Goal: Task Accomplishment & Management: Complete application form

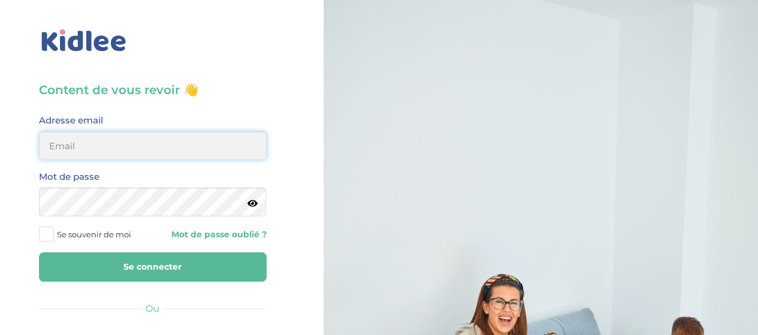
type input "hayetouali2@gmail.com"
click at [174, 138] on input "hayetouali2@gmail.com" at bounding box center [153, 145] width 228 height 29
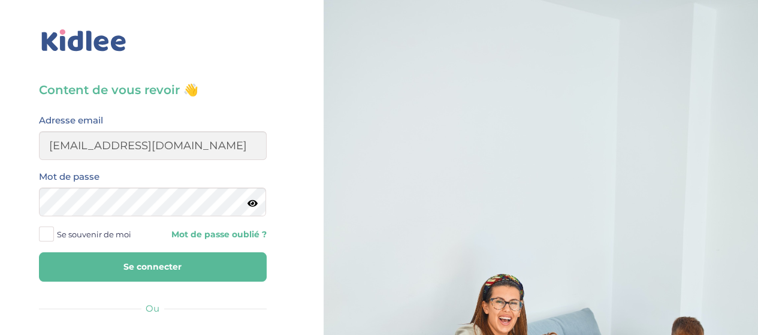
click at [200, 267] on button "Se connecter" at bounding box center [153, 266] width 228 height 29
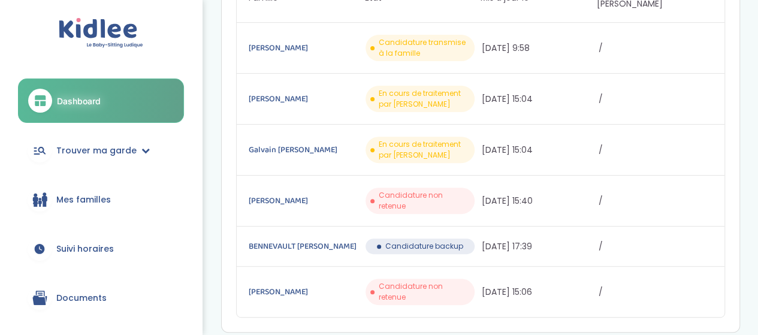
scroll to position [162, 0]
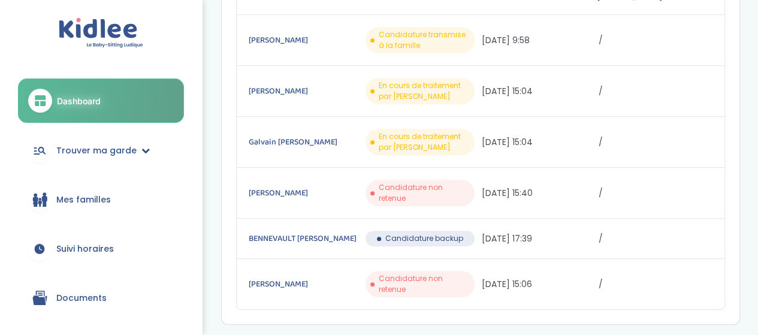
click at [96, 150] on span "Trouver ma garde" at bounding box center [96, 150] width 80 height 13
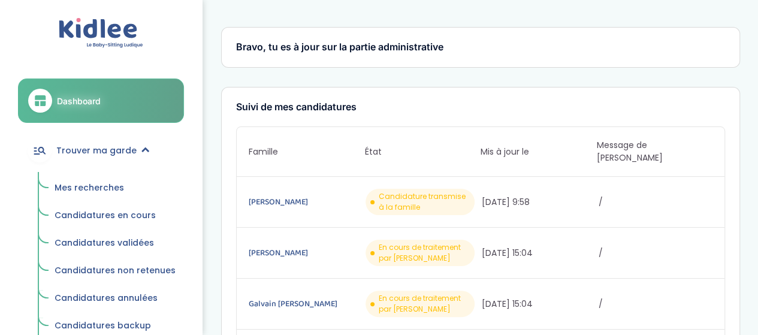
click at [104, 185] on span "Mes recherches" at bounding box center [90, 188] width 70 height 12
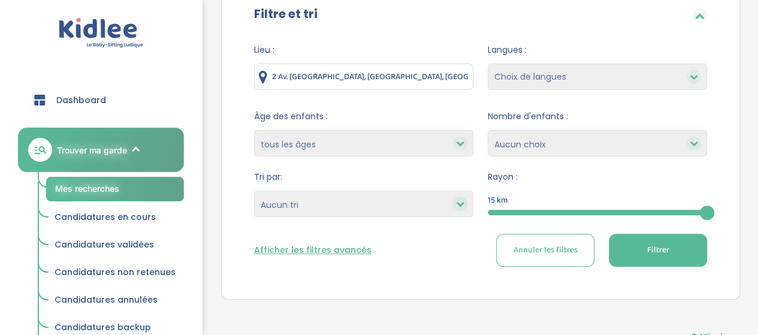
scroll to position [135, 0]
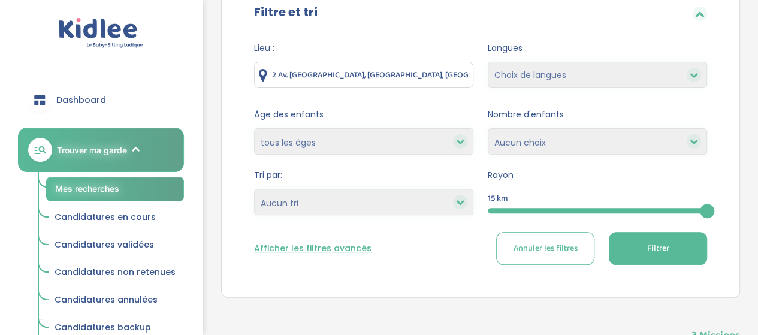
click at [415, 75] on input "2 Av. [GEOGRAPHIC_DATA], [GEOGRAPHIC_DATA], [GEOGRAPHIC_DATA]" at bounding box center [363, 75] width 219 height 26
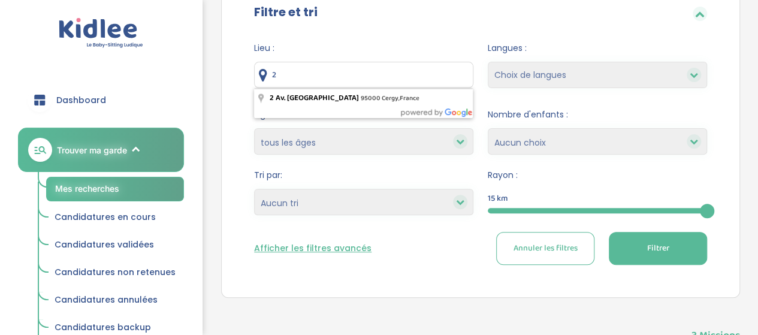
type input "2"
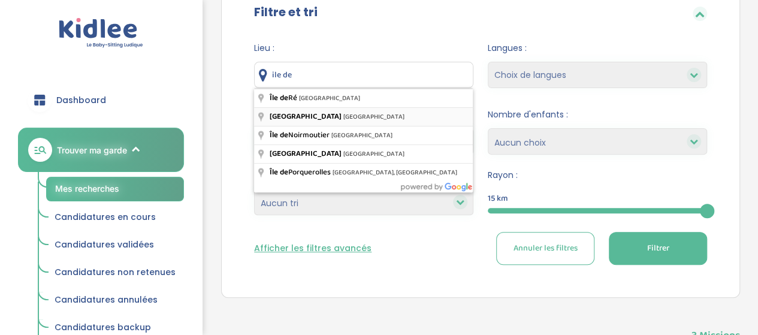
type input "[GEOGRAPHIC_DATA], [GEOGRAPHIC_DATA]"
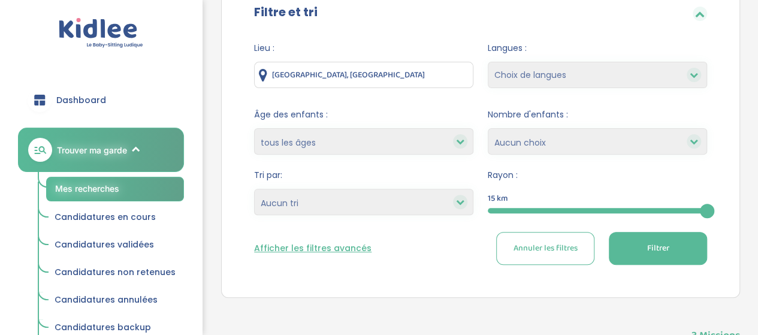
click at [658, 79] on select "Choix de langues Allemand Anglais Arabe Espagnol Grec Russe Français Coréen" at bounding box center [597, 75] width 219 height 26
select select "12"
click at [488, 62] on select "Choix de langues Allemand Anglais Arabe Espagnol Grec Russe Français Coréen" at bounding box center [597, 75] width 219 height 26
select select
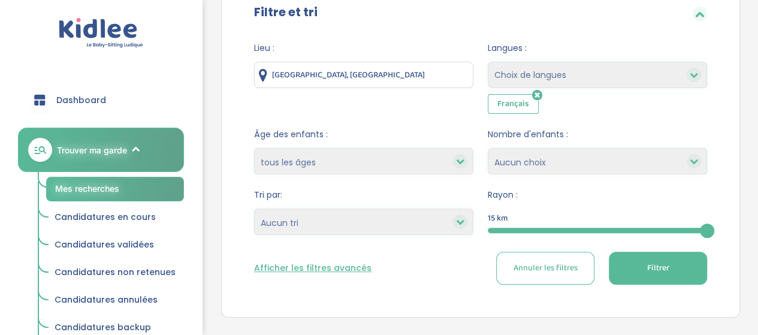
click at [339, 161] on select "moins de 3 ans entre 3 et 6 ans plus de 6 ans tous les âges" at bounding box center [363, 161] width 219 height 26
select select "3-6"
click at [254, 148] on select "moins de 3 ans entre 3 et 6 ans plus de 6 ans tous les âges" at bounding box center [363, 161] width 219 height 26
click at [370, 216] on select "Heures par semaine (croissant) Heures par semaine (décroissant) Date de démarra…" at bounding box center [363, 222] width 219 height 26
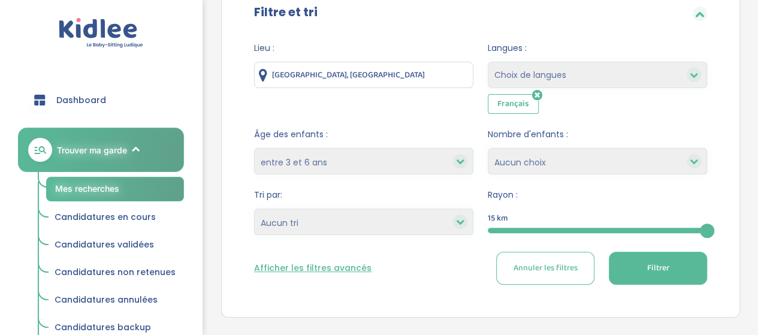
click at [650, 160] on select "1 2 3 4 Aucun choix" at bounding box center [597, 161] width 219 height 26
click at [635, 156] on select "1 2 3 4 Aucun choix" at bounding box center [597, 161] width 219 height 26
select select "2"
click at [488, 148] on select "1 2 3 4 Aucun choix" at bounding box center [597, 161] width 219 height 26
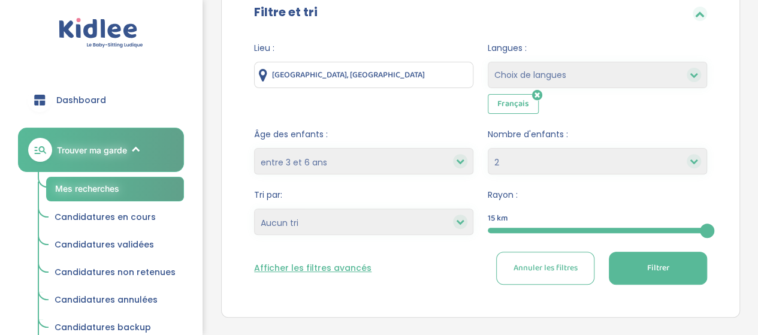
click at [647, 257] on button "Filtrer" at bounding box center [658, 268] width 98 height 33
click at [669, 274] on button "Filtrer" at bounding box center [658, 268] width 98 height 33
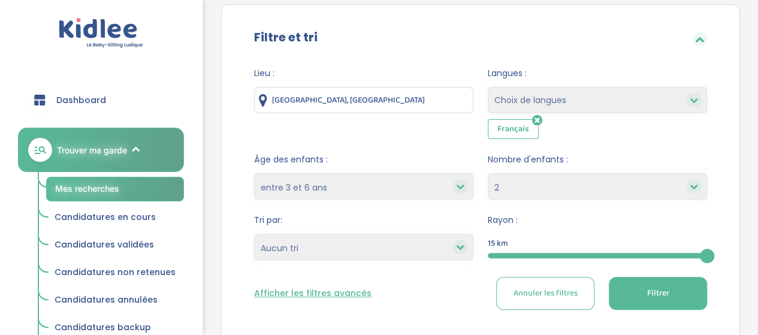
scroll to position [127, 0]
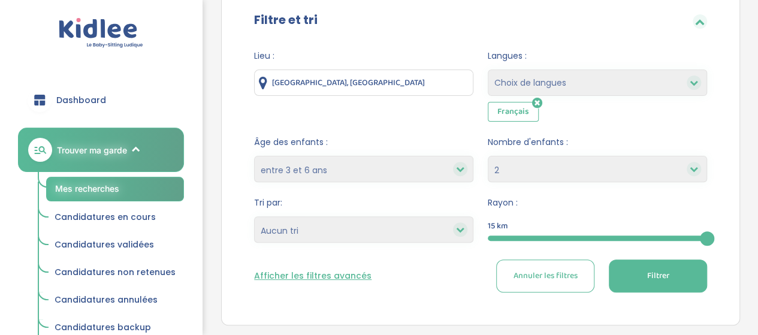
click at [596, 169] on select "1 2 3 4 Aucun choix" at bounding box center [597, 169] width 219 height 26
select select
click at [488, 156] on select "1 2 3 4 Aucun choix" at bounding box center [597, 169] width 219 height 26
click at [657, 277] on span "Filtrer" at bounding box center [658, 276] width 22 height 13
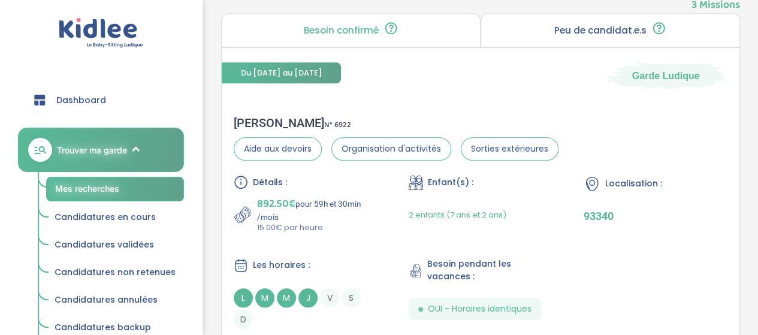
scroll to position [485, 0]
click at [258, 123] on div "Bilal H . N° 6922" at bounding box center [396, 123] width 325 height 14
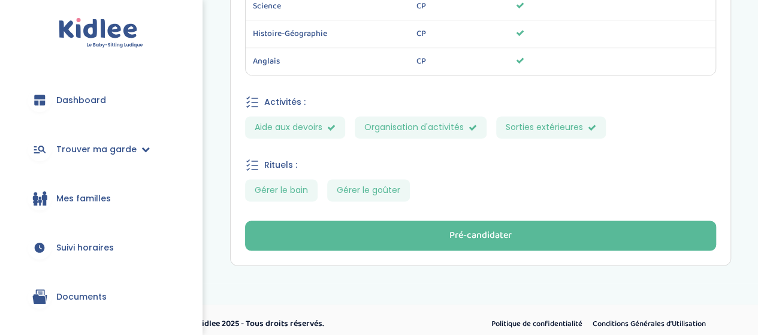
scroll to position [812, 0]
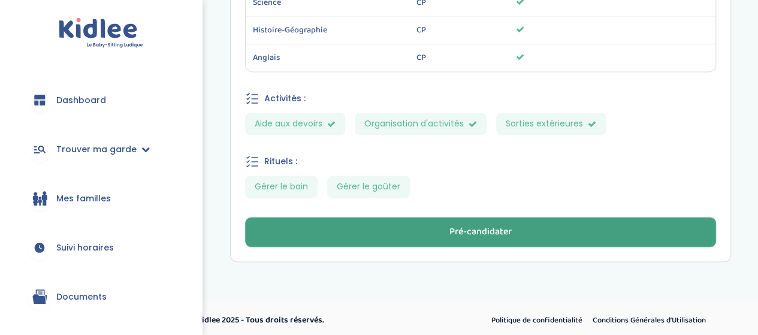
click at [432, 228] on button "Pré-candidater" at bounding box center [480, 232] width 471 height 30
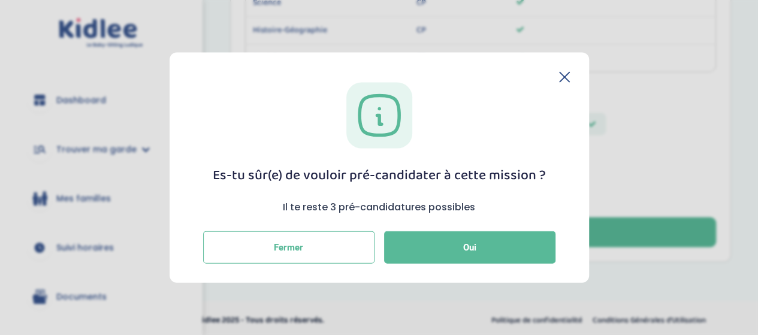
click at [559, 77] on icon at bounding box center [564, 76] width 11 height 11
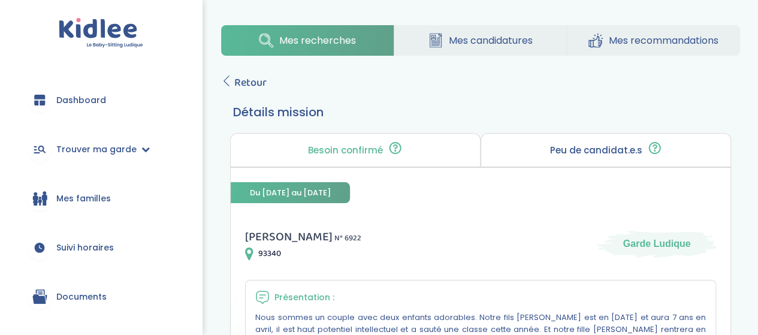
scroll to position [0, 0]
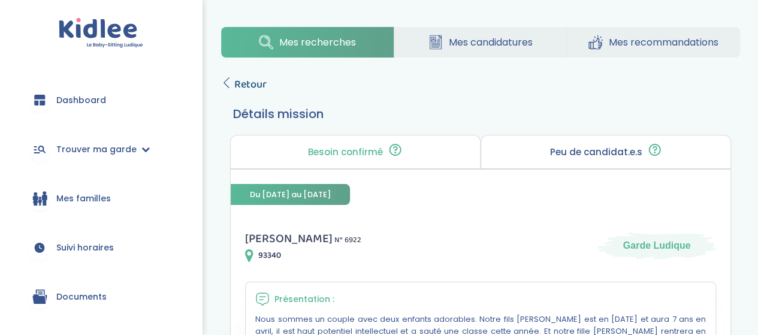
click at [248, 80] on span "Retour" at bounding box center [250, 84] width 32 height 17
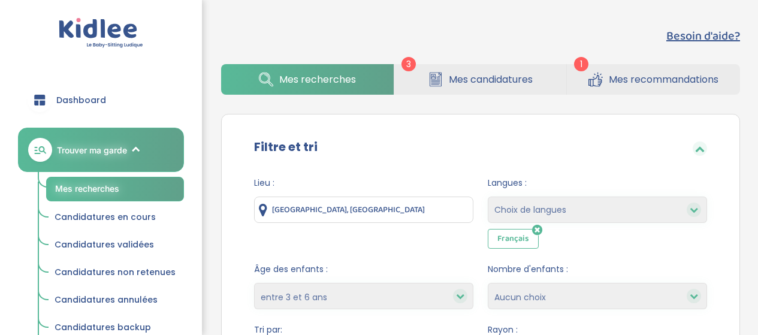
select select "3-6"
click at [479, 79] on span "Mes candidatures" at bounding box center [491, 79] width 84 height 15
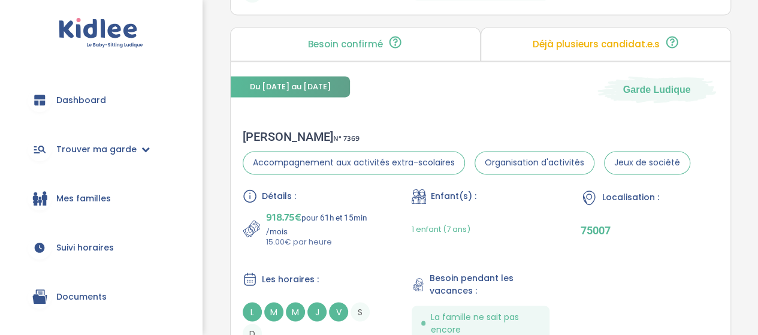
scroll to position [908, 0]
click at [297, 130] on div "Guillaume P . N° 7369" at bounding box center [467, 137] width 448 height 14
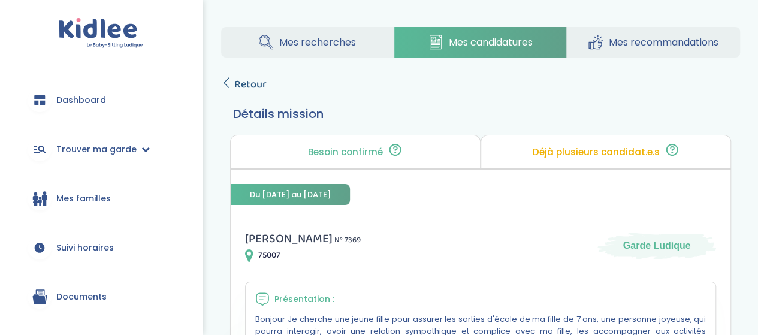
click at [232, 85] on link "Retour" at bounding box center [244, 84] width 46 height 17
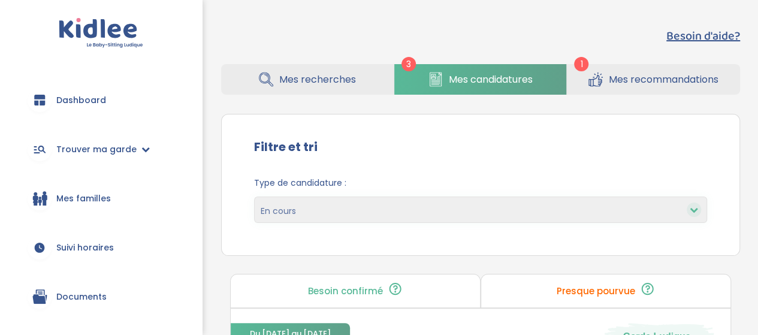
click at [490, 83] on span "Mes candidatures" at bounding box center [491, 79] width 84 height 15
click at [638, 80] on span "Mes recommandations" at bounding box center [664, 79] width 110 height 15
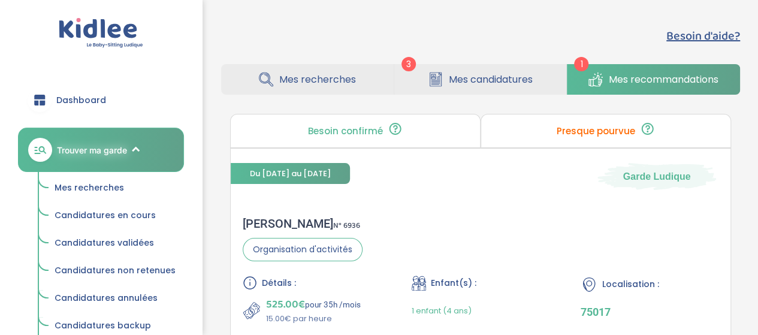
click at [436, 125] on div "Besoin confirmé Un conseiller Kidlee a confirmé le besoin de la famille lors d’…" at bounding box center [355, 131] width 251 height 34
click at [550, 130] on div "Presque pourvue ❗ La famille échange déjà avec un ou plusieurs profils sélectio…" at bounding box center [606, 131] width 251 height 34
click at [483, 79] on span "Mes candidatures" at bounding box center [491, 79] width 84 height 15
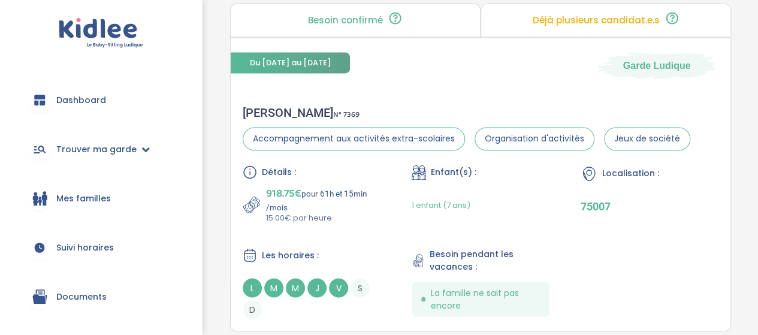
scroll to position [927, 0]
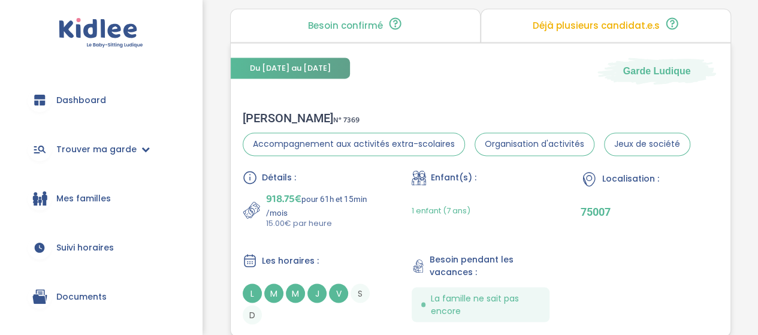
click at [284, 113] on div "Guillaume P . N° 7369" at bounding box center [467, 118] width 448 height 14
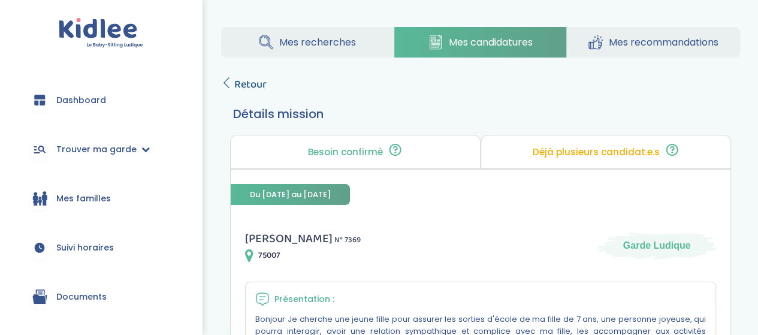
click at [234, 77] on link "Retour" at bounding box center [244, 84] width 46 height 17
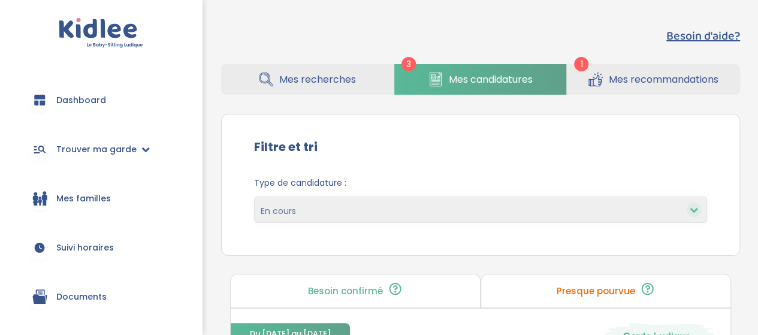
click at [340, 70] on link "Mes recherches" at bounding box center [307, 79] width 173 height 31
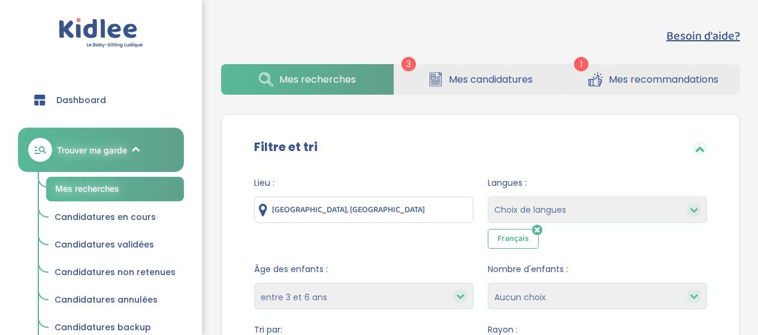
select select "3-6"
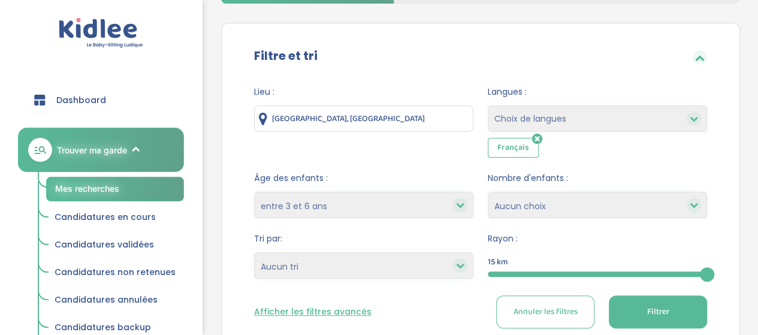
scroll to position [88, 0]
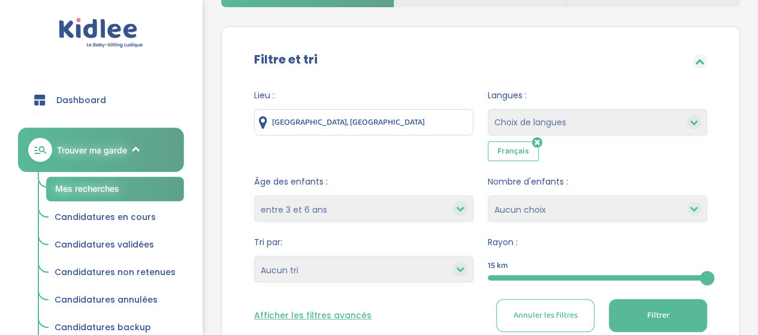
click at [400, 116] on input "[GEOGRAPHIC_DATA], [GEOGRAPHIC_DATA]" at bounding box center [363, 122] width 219 height 26
click at [398, 122] on input "[GEOGRAPHIC_DATA], [GEOGRAPHIC_DATA]" at bounding box center [363, 122] width 219 height 26
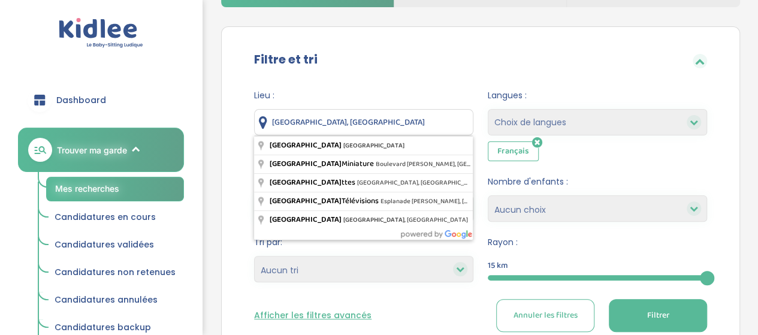
click at [394, 128] on input "Île-de-France, France" at bounding box center [363, 122] width 219 height 26
click at [452, 83] on div "Lieu : Île-de-France, France Langues : Choix de langues Allemand Anglais Arabe …" at bounding box center [480, 215] width 489 height 270
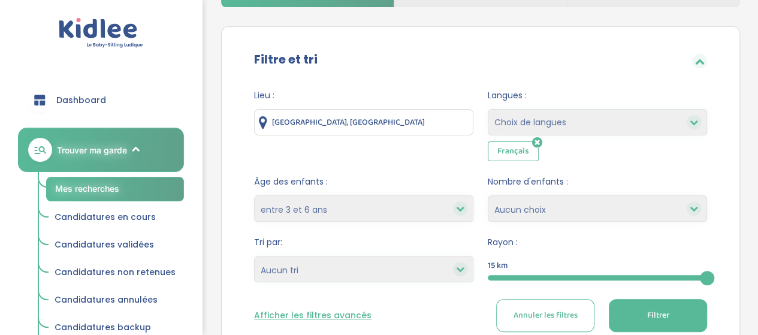
click at [411, 128] on input "Île-de-France, France" at bounding box center [363, 122] width 219 height 26
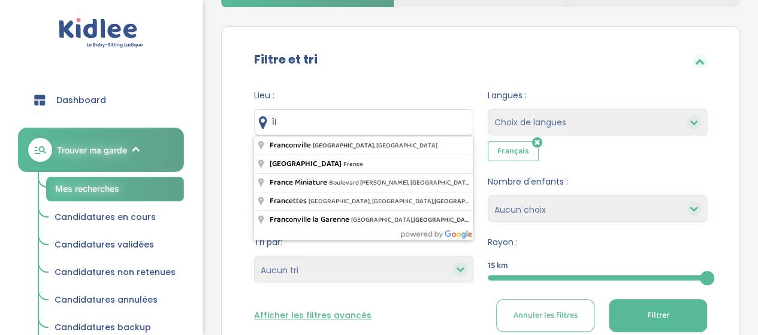
type input "Î"
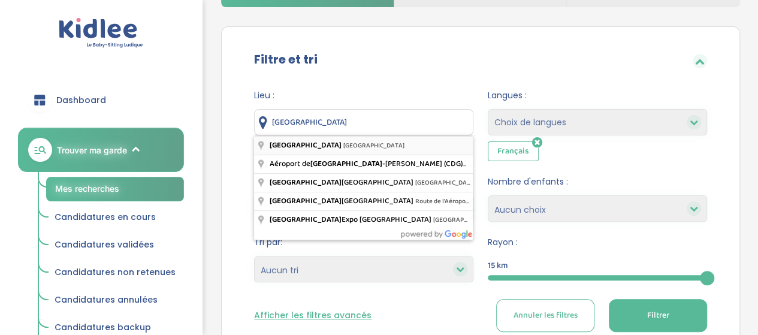
type input "Paris, France"
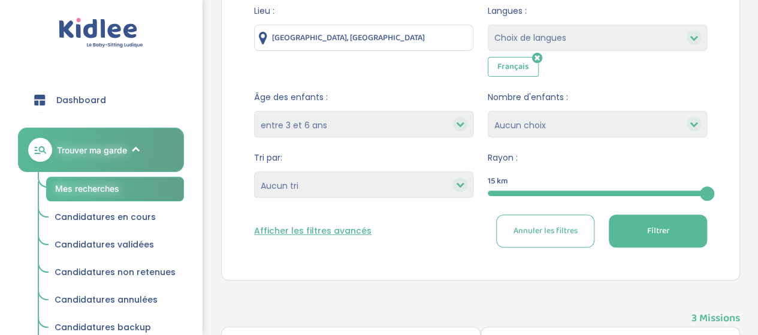
scroll to position [221, 0]
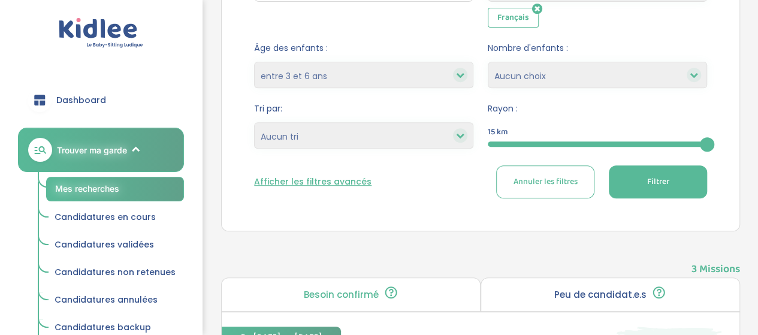
click at [673, 182] on button "Filtrer" at bounding box center [658, 181] width 98 height 33
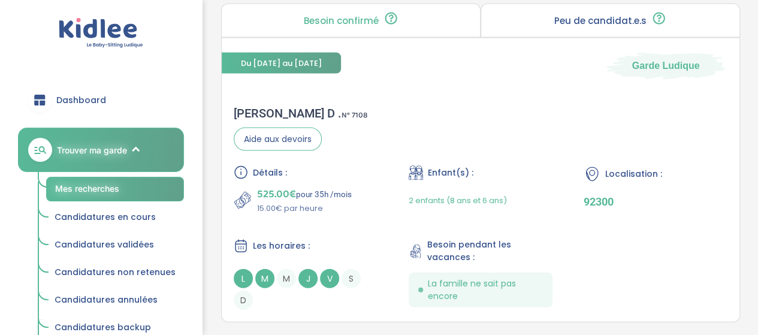
scroll to position [3481, 0]
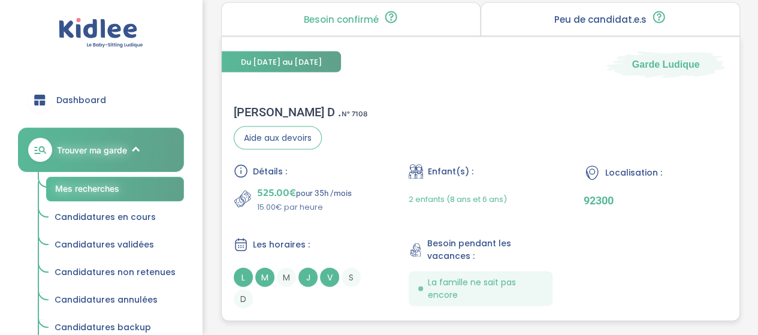
click at [258, 105] on div "Armelle D . N° 7108" at bounding box center [301, 112] width 134 height 14
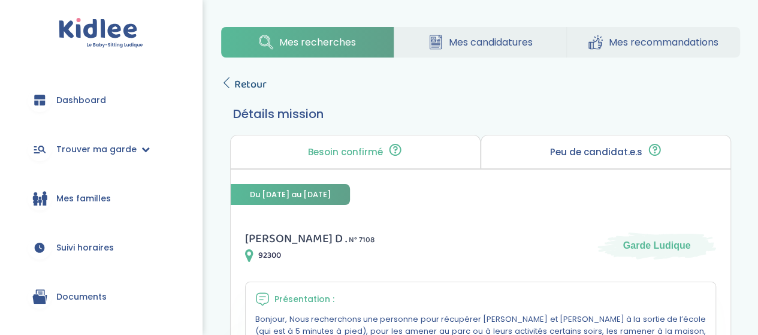
click at [237, 83] on span "Retour" at bounding box center [250, 84] width 32 height 17
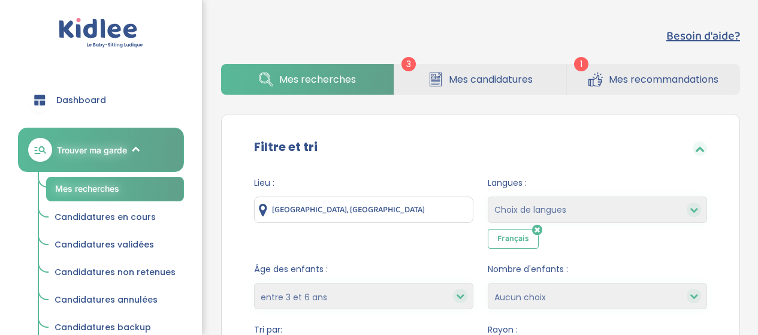
select select "3-6"
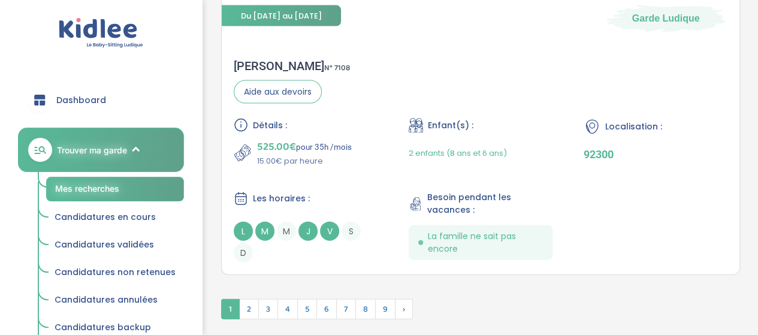
scroll to position [3596, 0]
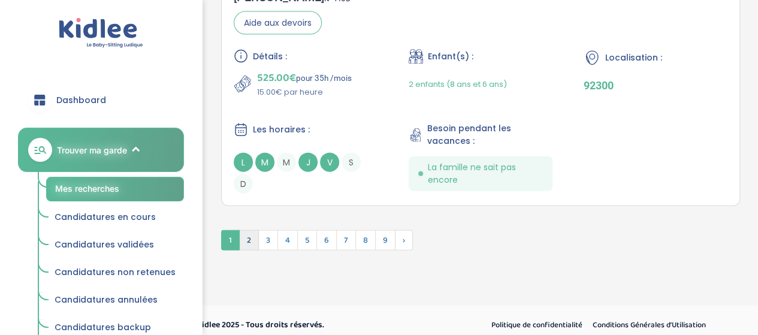
click at [249, 234] on span "2" at bounding box center [249, 240] width 20 height 20
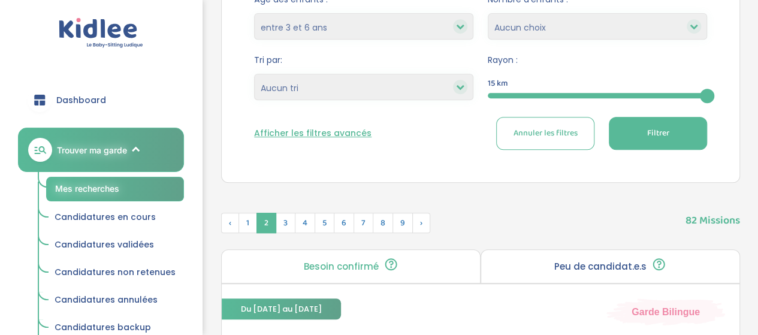
scroll to position [271, 0]
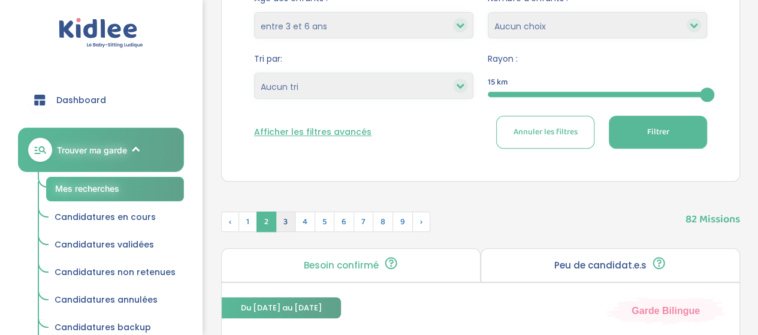
click at [284, 223] on span "3" at bounding box center [286, 222] width 20 height 20
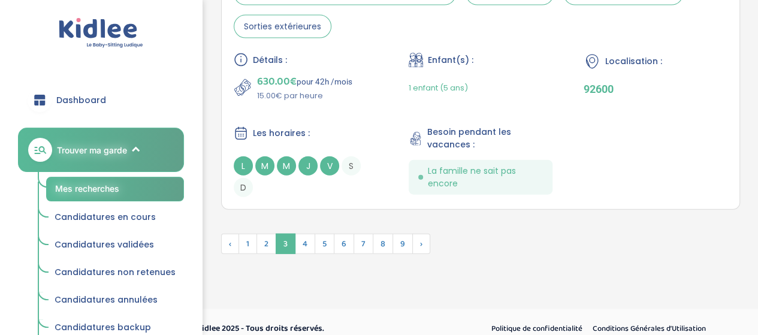
scroll to position [3617, 0]
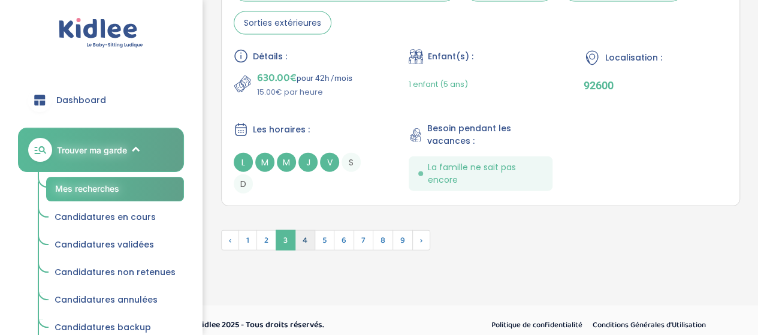
click at [303, 233] on span "4" at bounding box center [305, 240] width 20 height 20
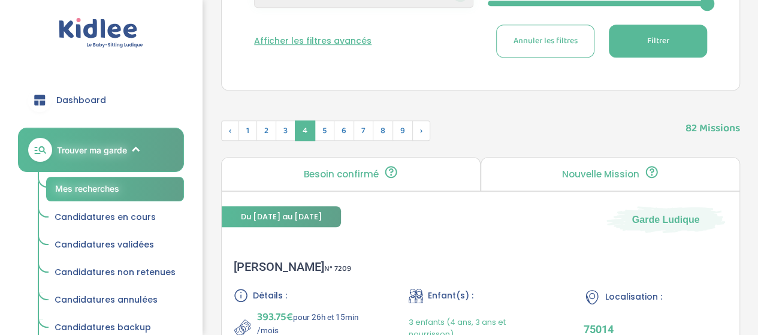
scroll to position [293, 0]
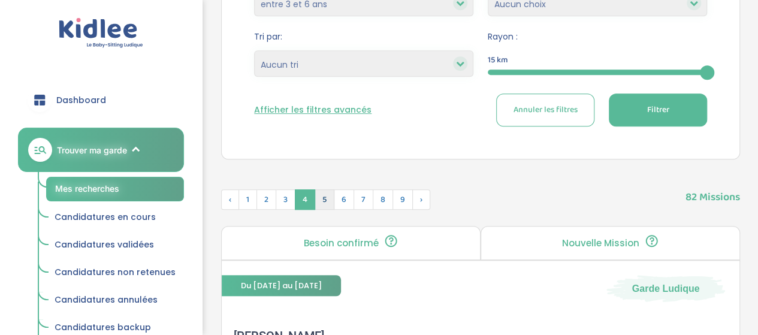
click at [322, 198] on span "5" at bounding box center [325, 199] width 20 height 20
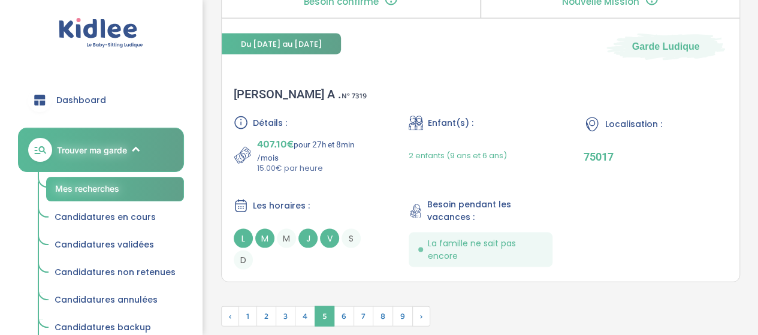
scroll to position [3417, 0]
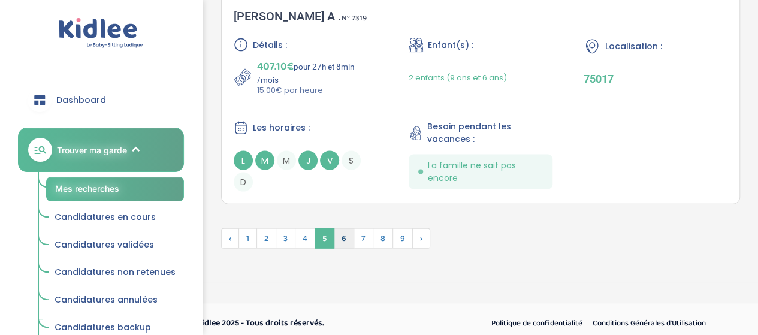
click at [342, 231] on span "6" at bounding box center [344, 238] width 20 height 20
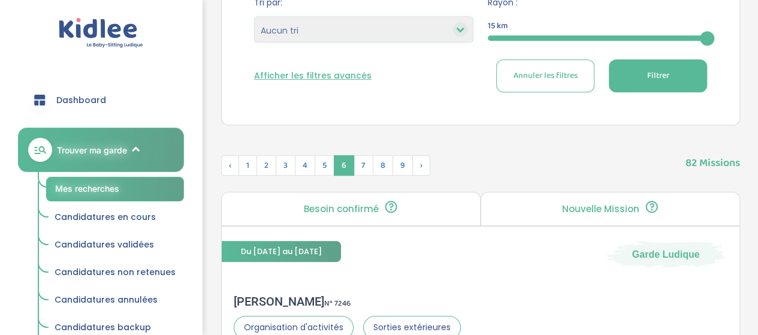
scroll to position [325, 0]
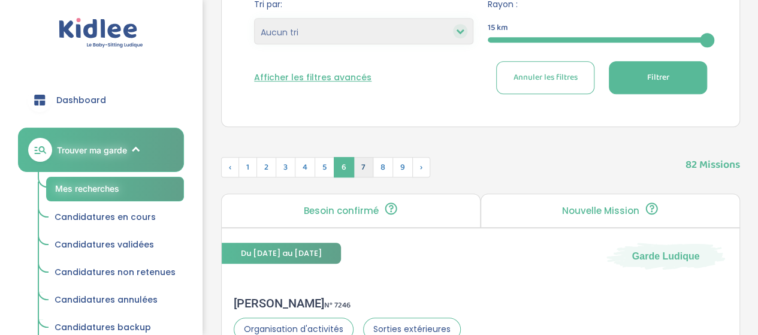
click at [361, 165] on span "7" at bounding box center [364, 167] width 20 height 20
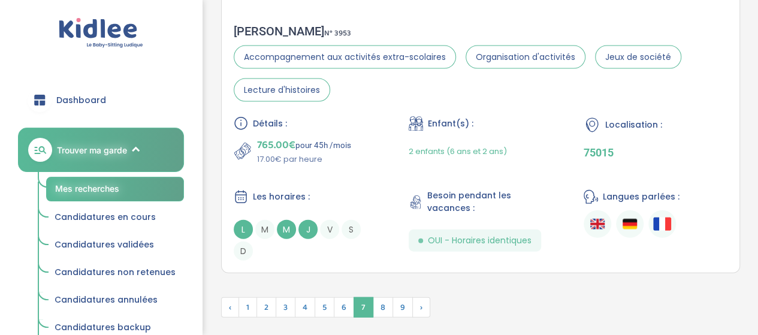
scroll to position [3560, 0]
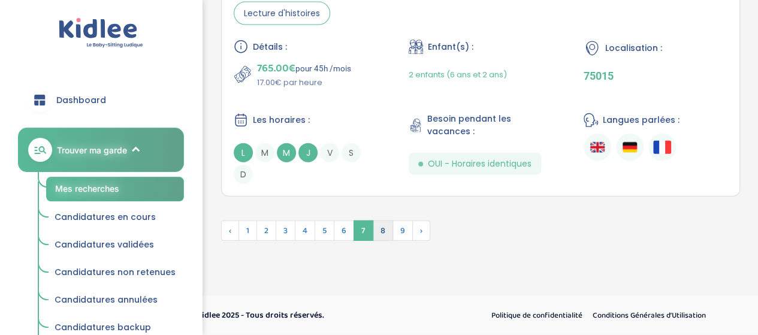
click at [379, 231] on span "8" at bounding box center [383, 231] width 20 height 20
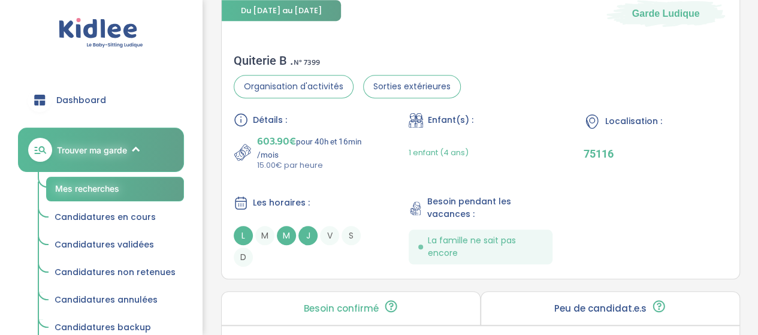
scroll to position [2679, 0]
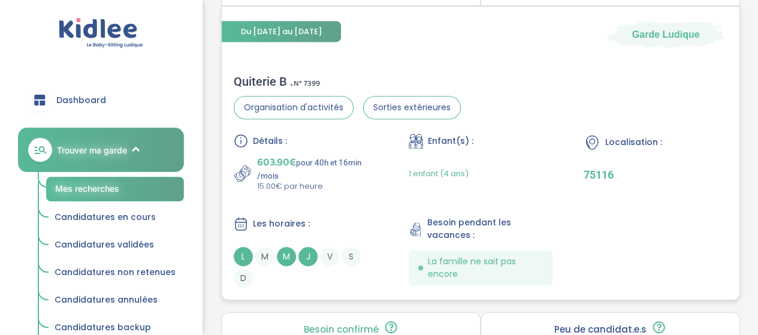
click at [340, 157] on p "603.90€ pour 40h et 16min /mois" at bounding box center [317, 167] width 120 height 26
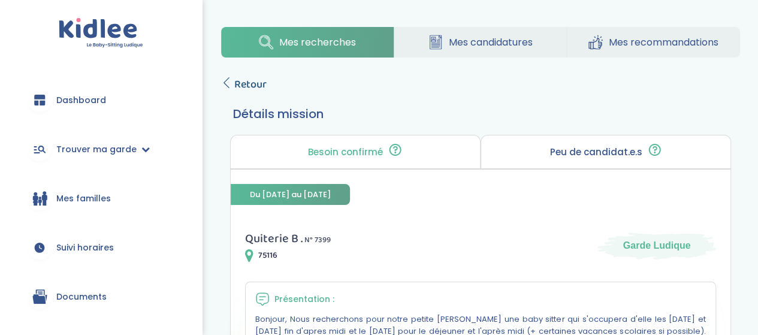
click at [245, 85] on span "Retour" at bounding box center [250, 84] width 32 height 17
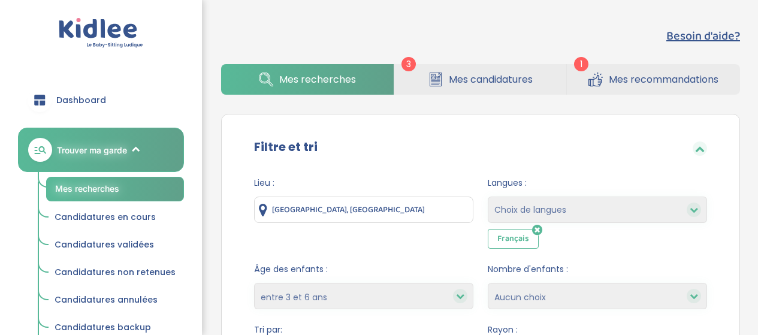
select select "3-6"
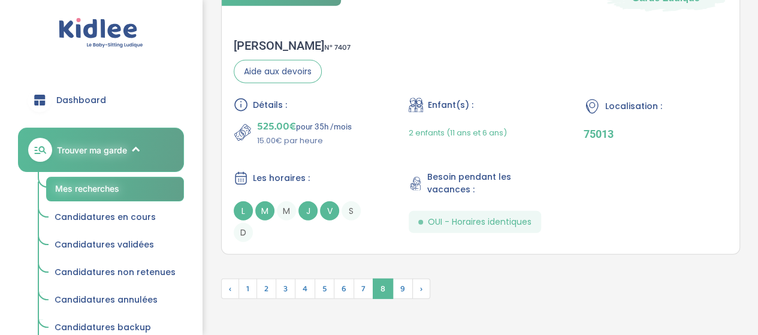
scroll to position [3783, 0]
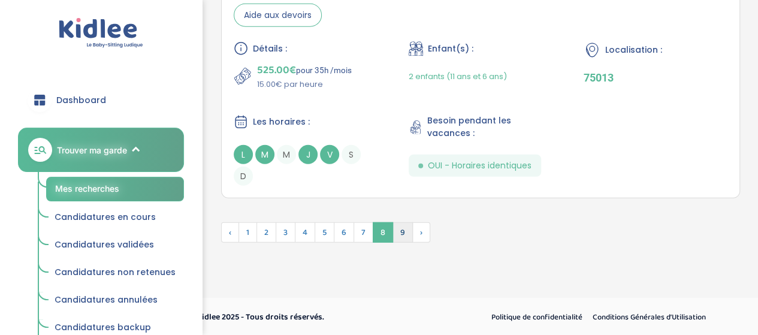
click at [399, 231] on span "9" at bounding box center [403, 232] width 20 height 20
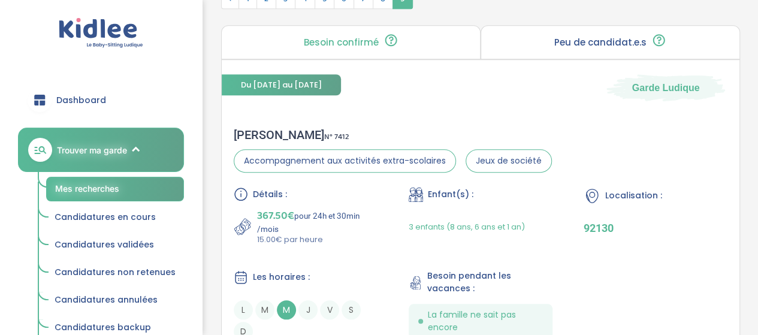
scroll to position [508, 0]
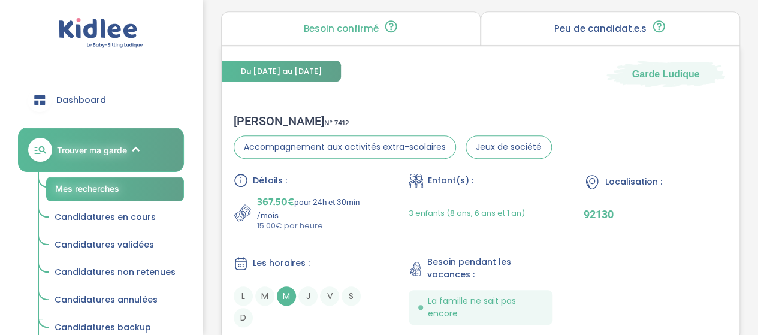
click at [274, 194] on span "367.50€" at bounding box center [275, 202] width 37 height 17
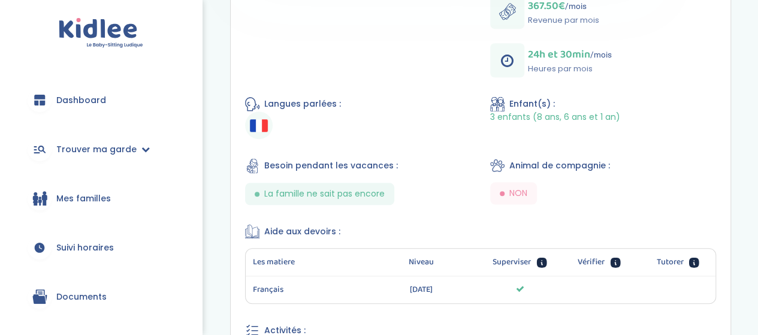
scroll to position [467, 0]
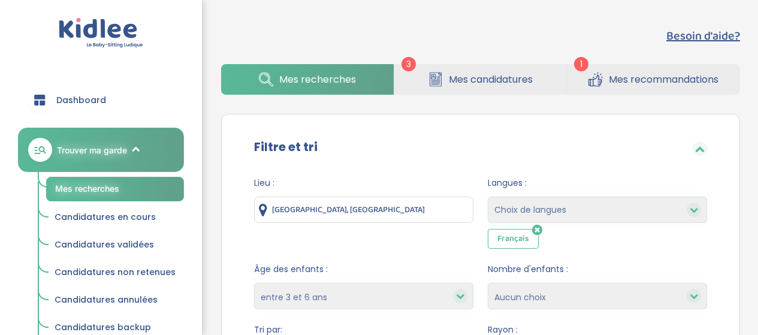
select select "3-6"
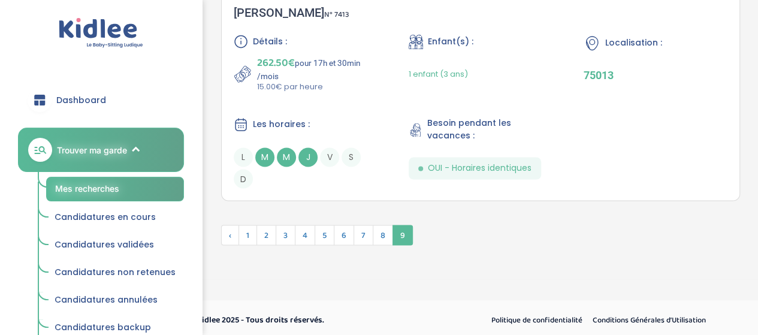
scroll to position [957, 0]
click at [247, 231] on span "1" at bounding box center [248, 234] width 19 height 20
